Goal: Task Accomplishment & Management: Complete application form

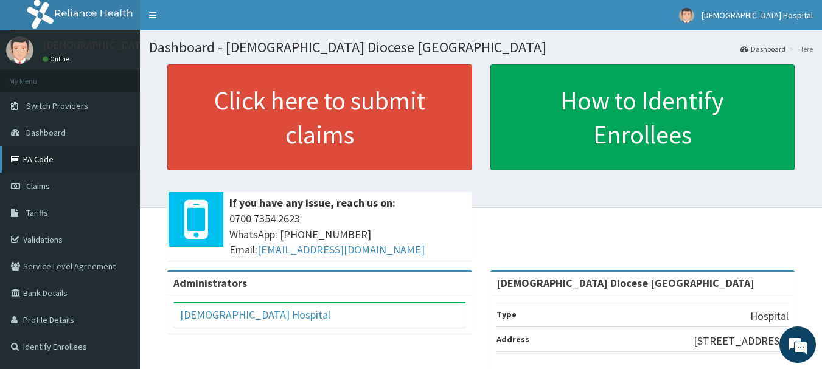
click at [43, 156] on link "PA Code" at bounding box center [70, 159] width 140 height 27
click at [53, 162] on link "PA Code" at bounding box center [70, 159] width 140 height 27
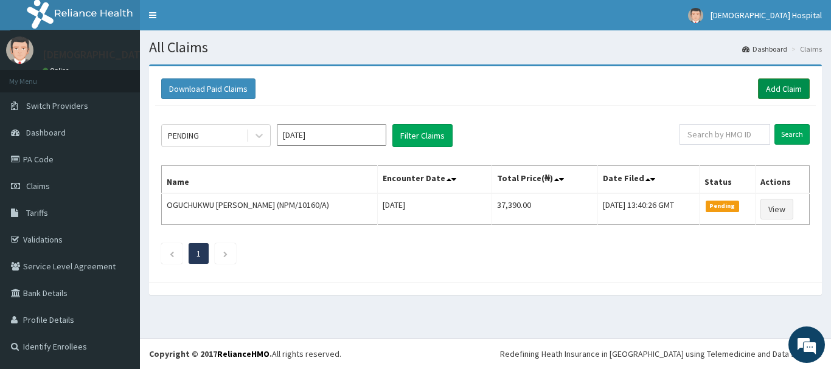
click at [777, 84] on link "Add Claim" at bounding box center [784, 88] width 52 height 21
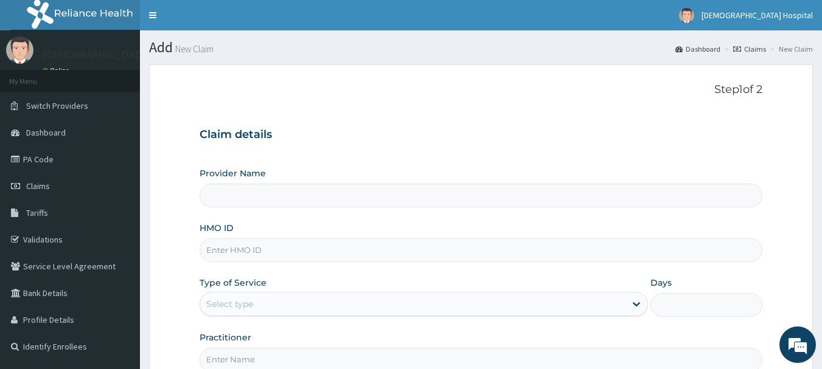
type input "Anglican Diocese Bethel mission Hospital"
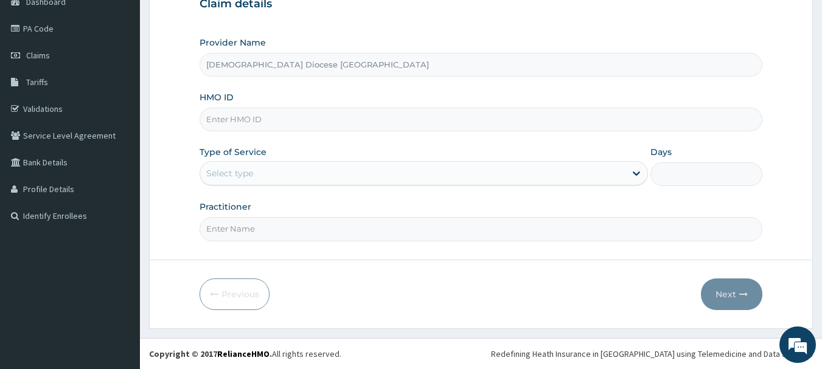
click at [291, 116] on input "HMO ID" at bounding box center [481, 120] width 563 height 24
type input "NPM/10378/A"
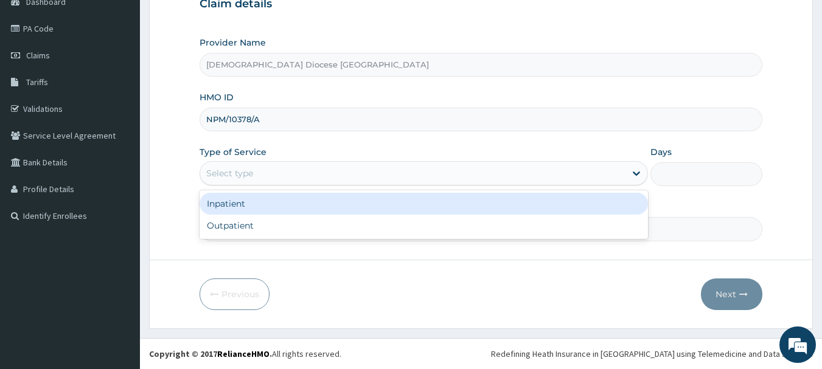
click at [259, 173] on div "Select type" at bounding box center [412, 173] width 425 height 19
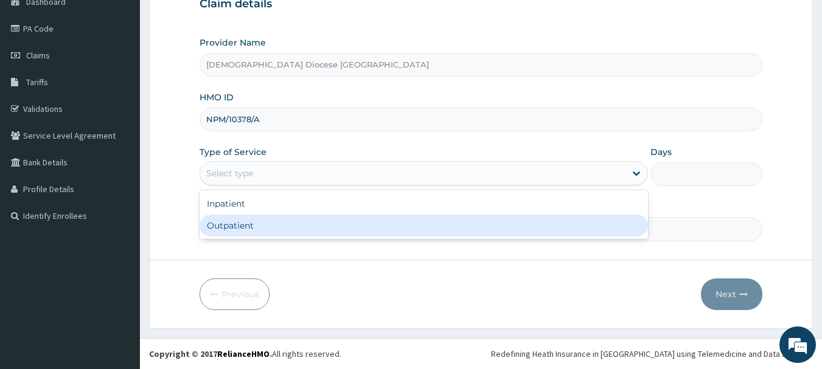
click at [259, 223] on div "Outpatient" at bounding box center [424, 226] width 448 height 22
type input "1"
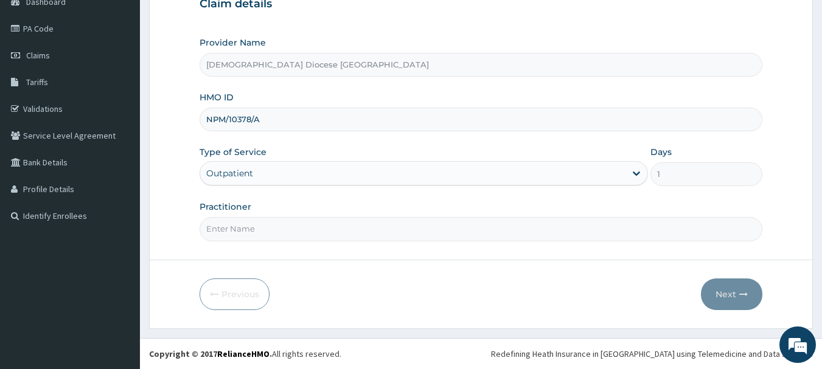
click at [264, 230] on input "Practitioner" at bounding box center [481, 229] width 563 height 24
type input "DR OKORO"
click at [742, 297] on icon "button" at bounding box center [743, 294] width 9 height 9
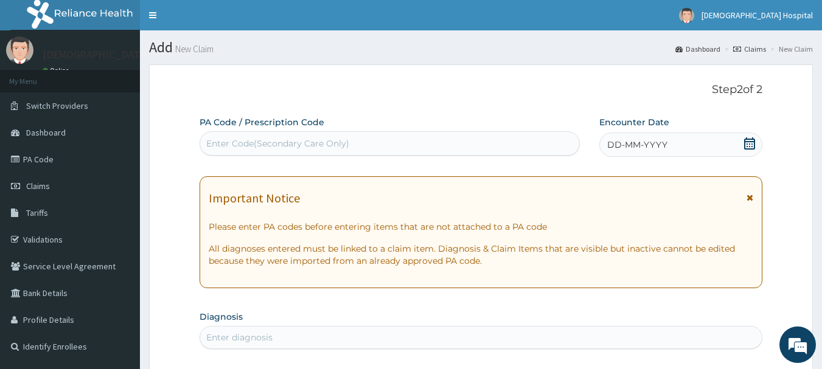
click at [325, 139] on div "Enter Code(Secondary Care Only)" at bounding box center [277, 143] width 143 height 12
paste input "PA/B8E4EC"
type input "PA/B8E4EC"
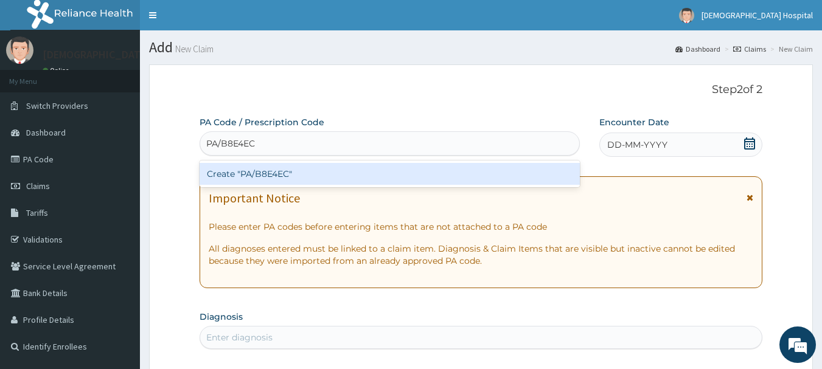
click at [389, 175] on div "Create "PA/B8E4EC"" at bounding box center [390, 174] width 381 height 22
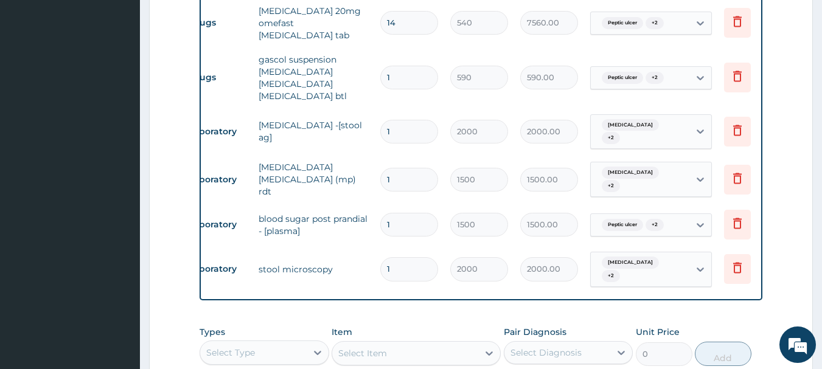
scroll to position [0, 47]
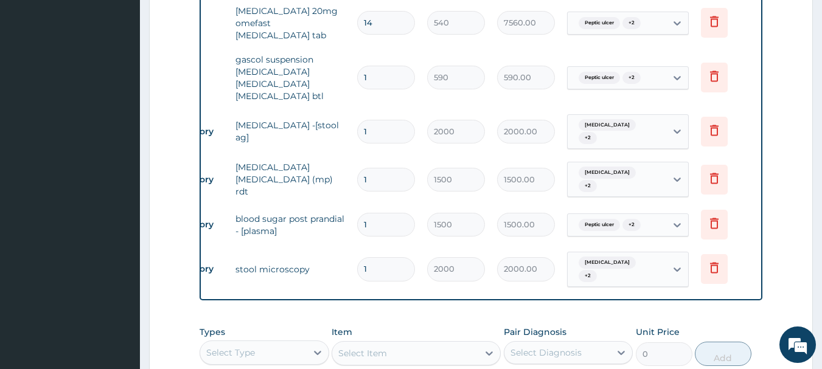
drag, startPoint x: 540, startPoint y: 255, endPoint x: 519, endPoint y: 251, distance: 20.5
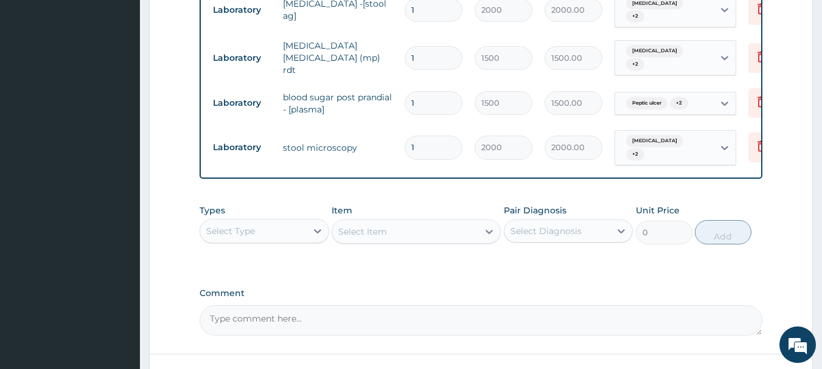
scroll to position [1067, 0]
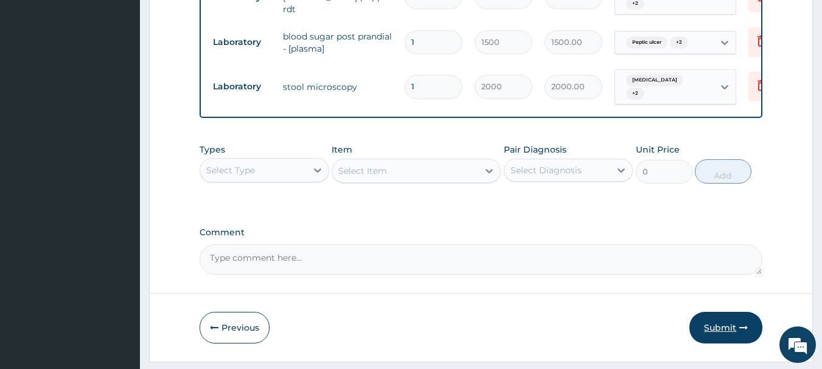
click at [732, 312] on button "Submit" at bounding box center [725, 328] width 73 height 32
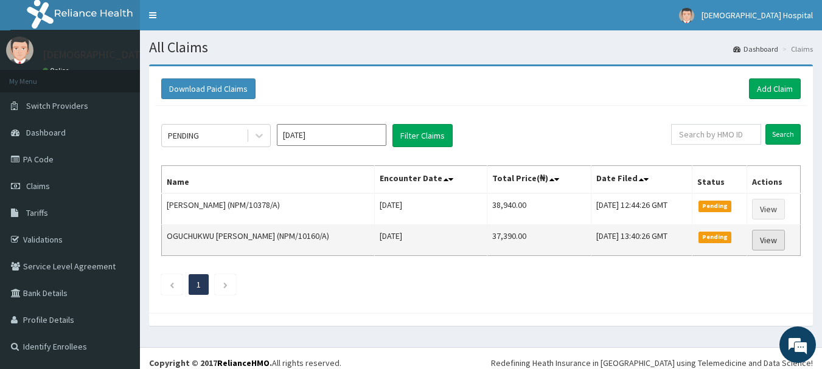
click at [765, 239] on link "View" at bounding box center [768, 240] width 33 height 21
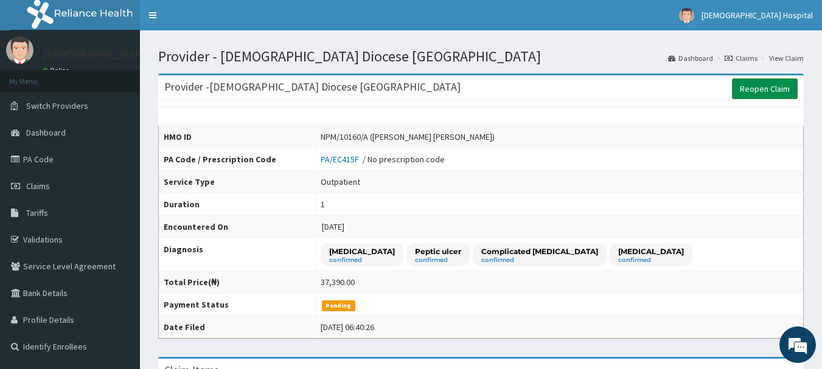
click at [766, 85] on link "Reopen Claim" at bounding box center [765, 88] width 66 height 21
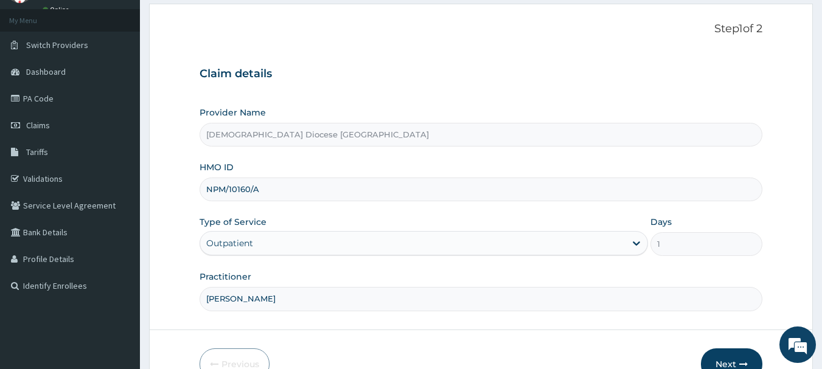
scroll to position [131, 0]
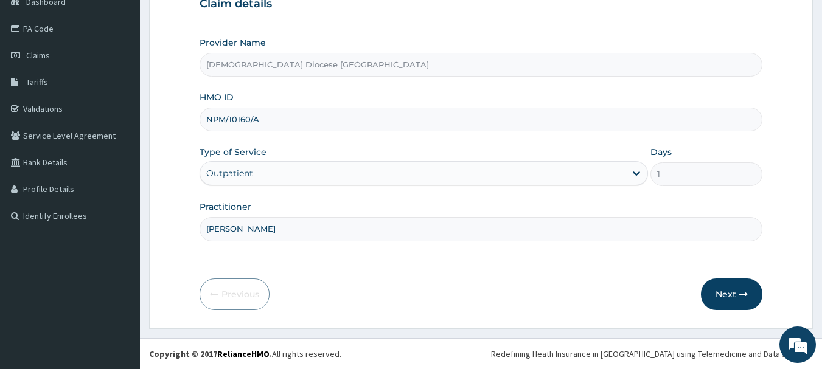
click at [725, 293] on button "Next" at bounding box center [731, 295] width 61 height 32
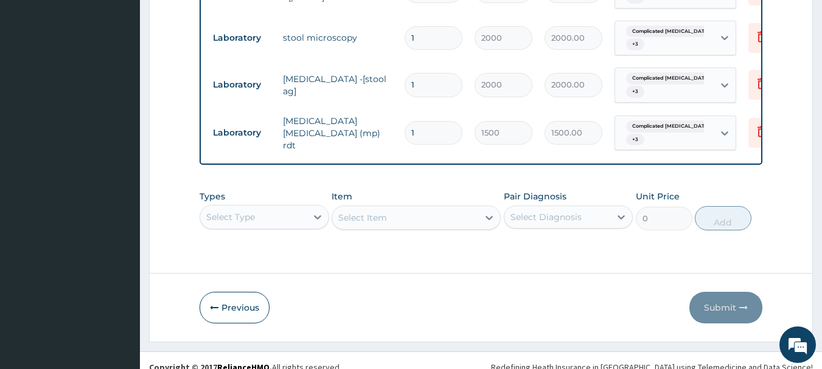
scroll to position [1123, 0]
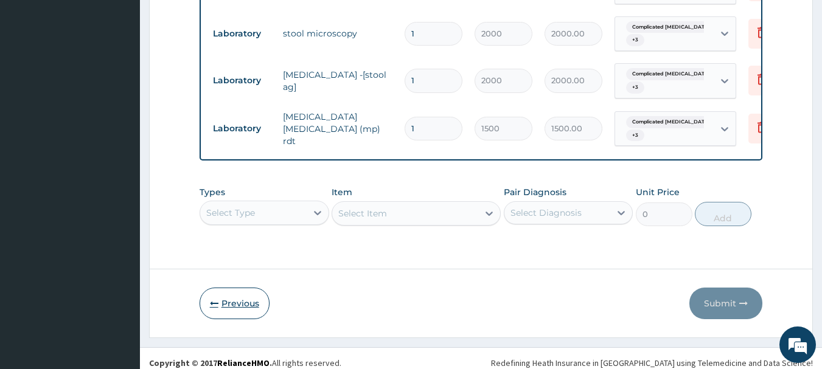
click at [232, 294] on button "Previous" at bounding box center [235, 304] width 70 height 32
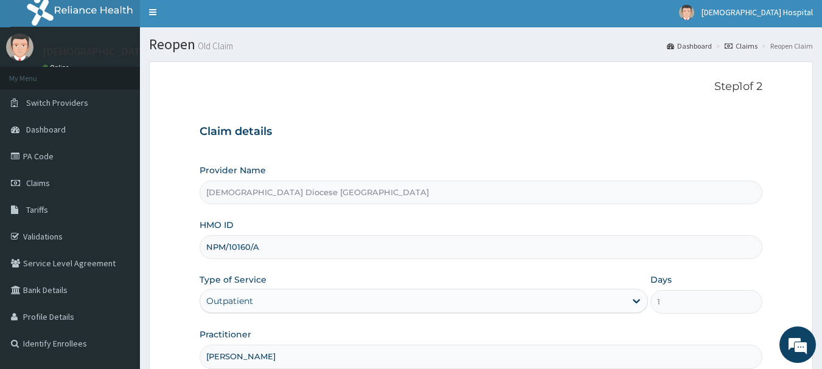
scroll to position [0, 0]
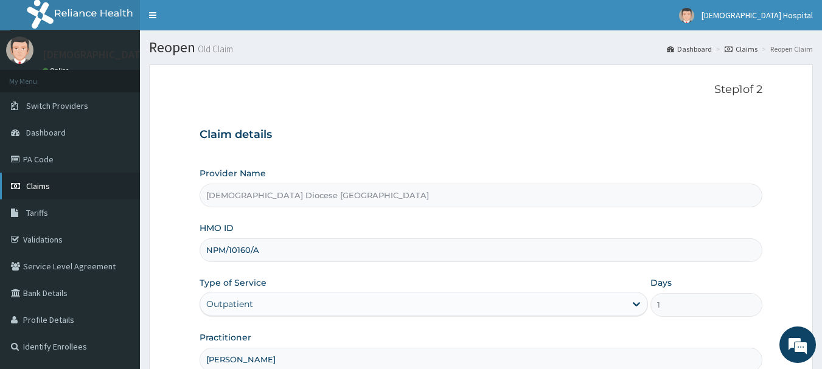
click at [77, 186] on link "Claims" at bounding box center [70, 186] width 140 height 27
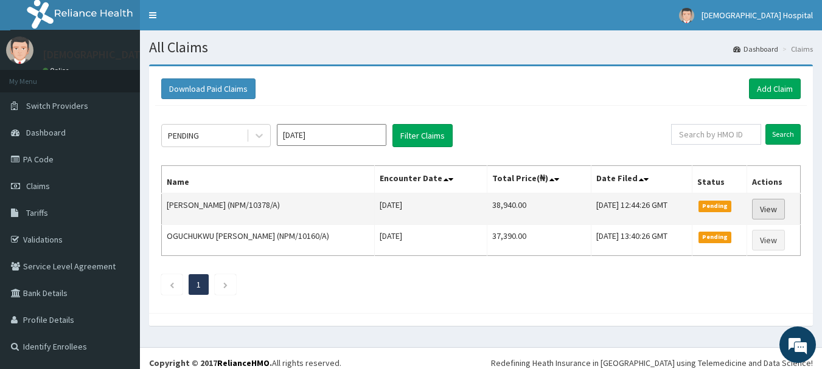
click at [769, 208] on link "View" at bounding box center [768, 209] width 33 height 21
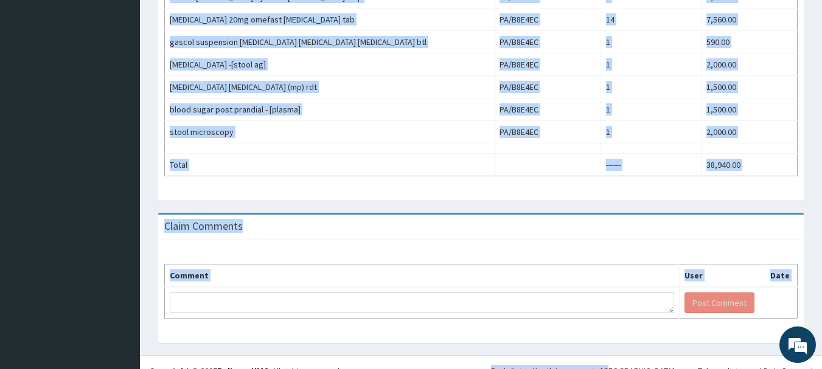
scroll to position [620, 0]
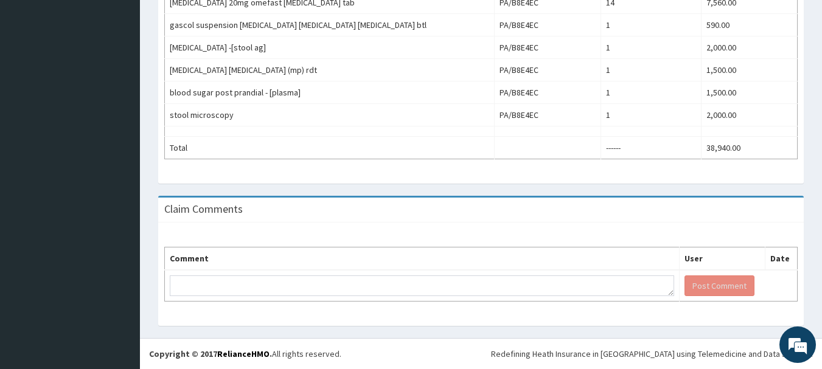
drag, startPoint x: 160, startPoint y: 51, endPoint x: 752, endPoint y: 173, distance: 604.8
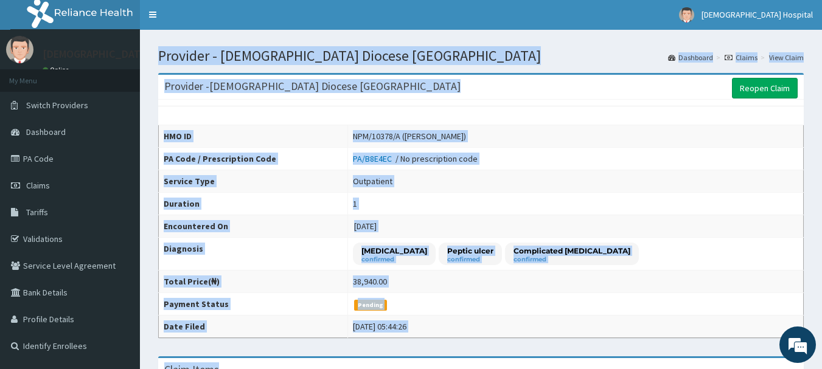
scroll to position [0, 0]
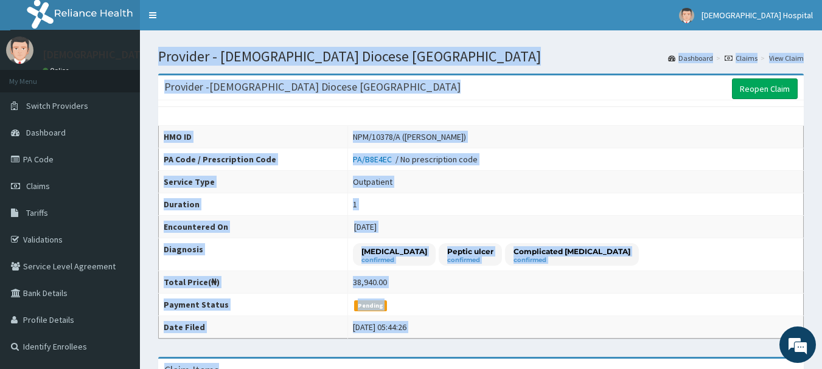
click at [649, 213] on td "1" at bounding box center [575, 204] width 456 height 23
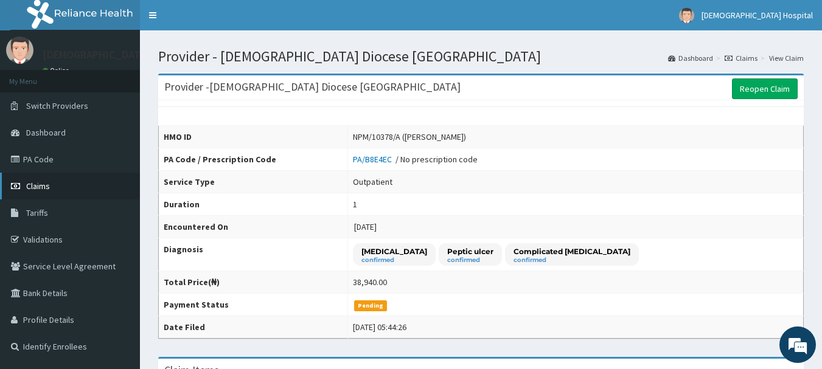
click at [60, 182] on link "Claims" at bounding box center [70, 186] width 140 height 27
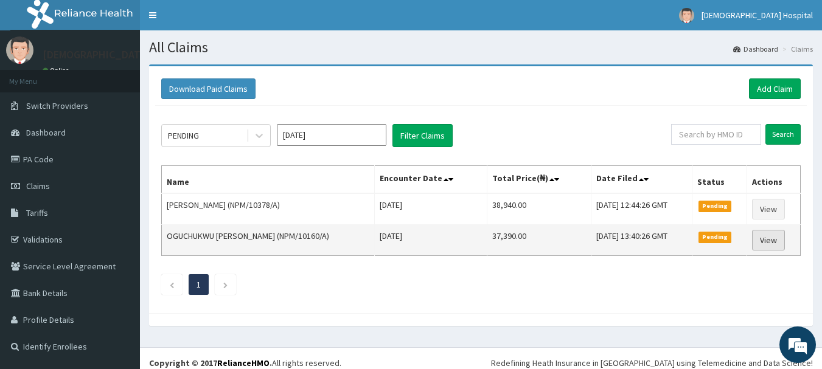
click at [759, 238] on link "View" at bounding box center [768, 240] width 33 height 21
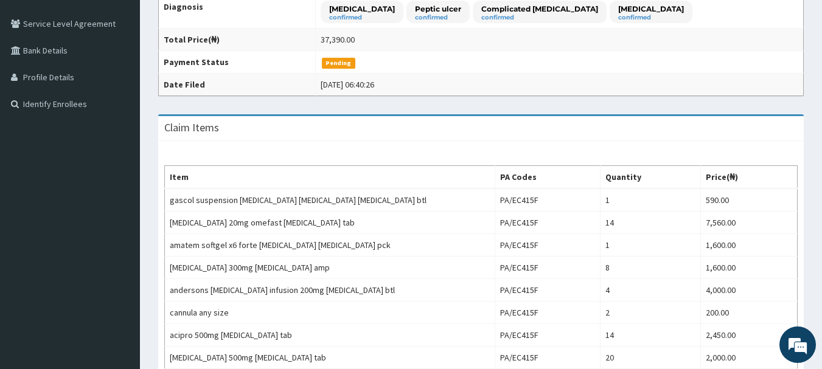
scroll to position [240, 0]
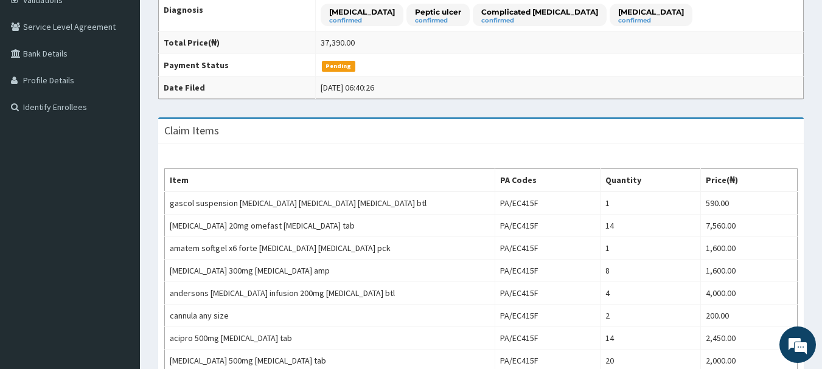
click at [337, 68] on span "Pending" at bounding box center [338, 66] width 33 height 11
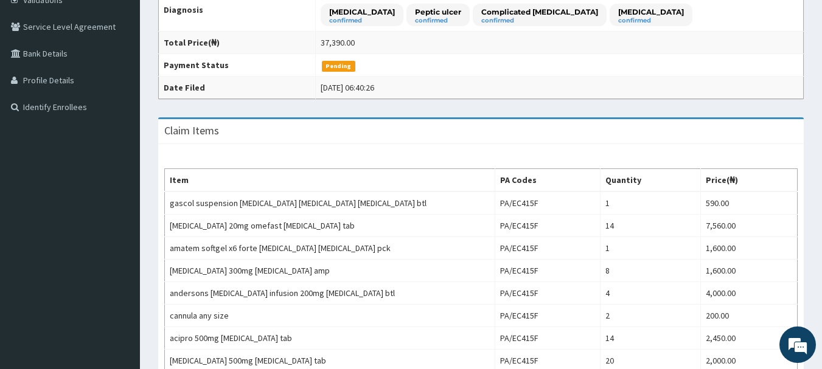
click at [577, 94] on td "Mon Aug 11 2025 06:40:26" at bounding box center [559, 88] width 488 height 23
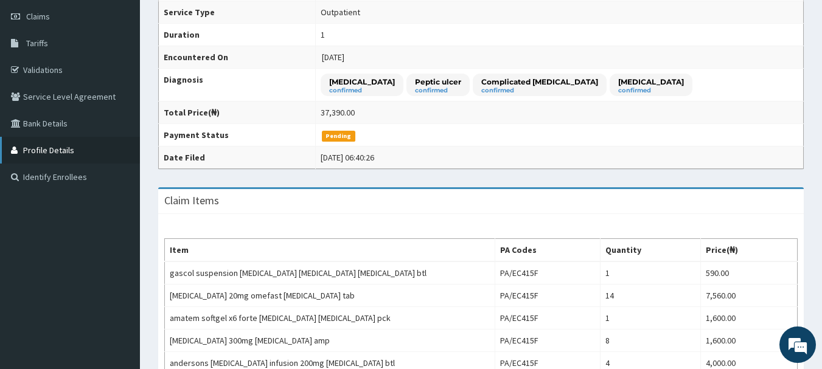
scroll to position [182, 0]
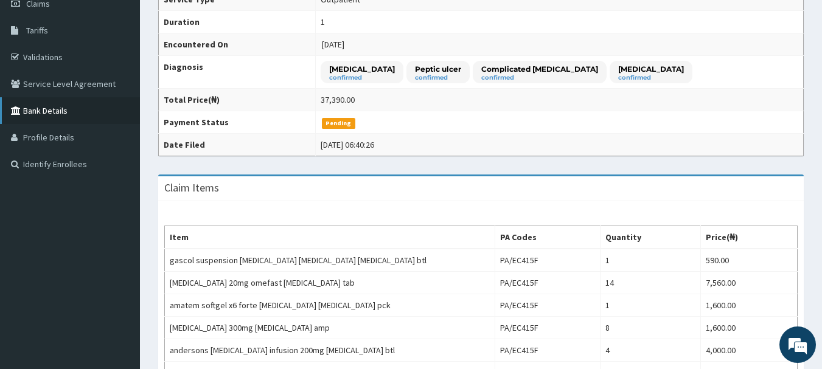
click at [63, 108] on link "Bank Details" at bounding box center [70, 110] width 140 height 27
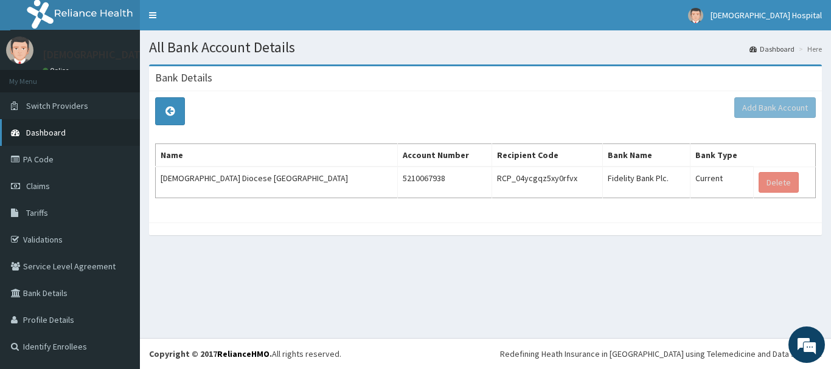
click at [50, 136] on span "Dashboard" at bounding box center [46, 132] width 40 height 11
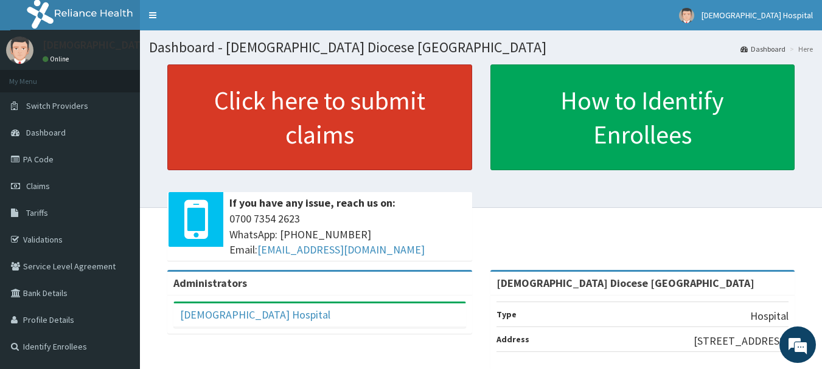
click at [336, 123] on link "Click here to submit claims" at bounding box center [319, 117] width 305 height 106
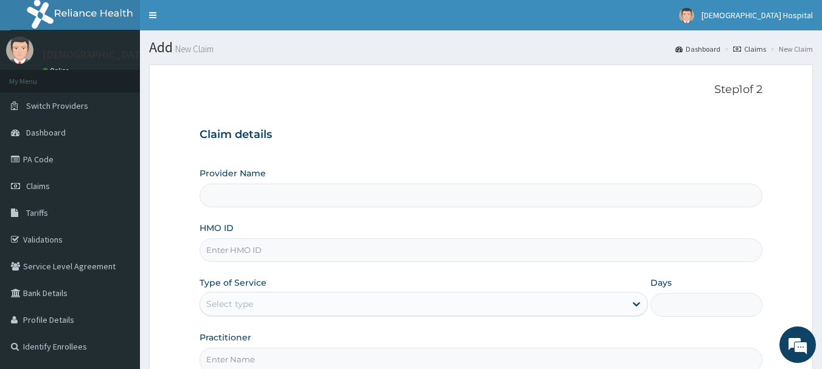
type input "[DEMOGRAPHIC_DATA] Diocese [GEOGRAPHIC_DATA]"
click at [132, 152] on link "PA Code" at bounding box center [70, 159] width 140 height 27
